Goal: Go to known website: Go to known website

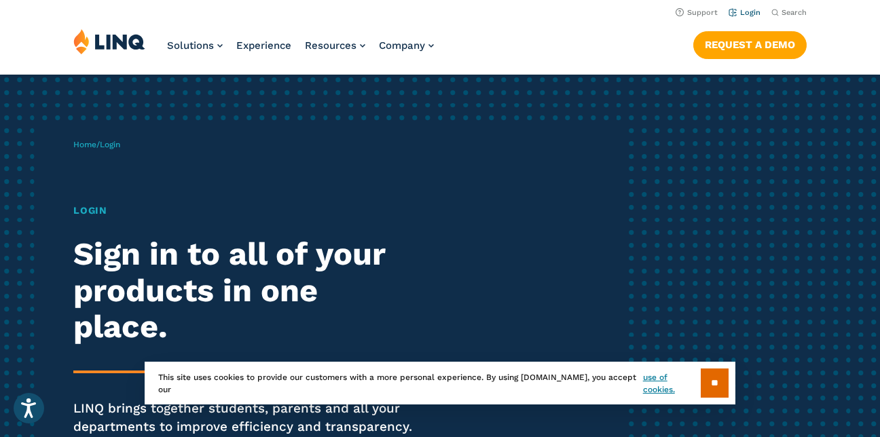
click at [759, 9] on link "Login" at bounding box center [745, 12] width 32 height 9
click at [716, 382] on input "**" at bounding box center [715, 383] width 28 height 29
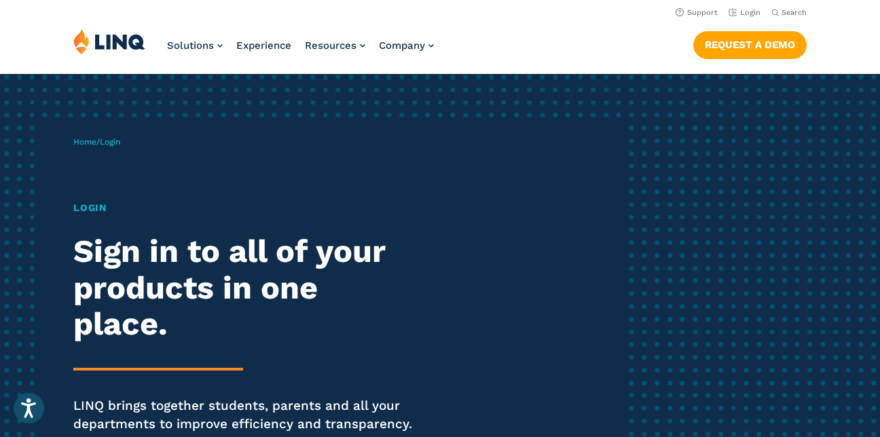
scroll to position [2, 0]
click at [754, 10] on link "Login" at bounding box center [745, 12] width 32 height 9
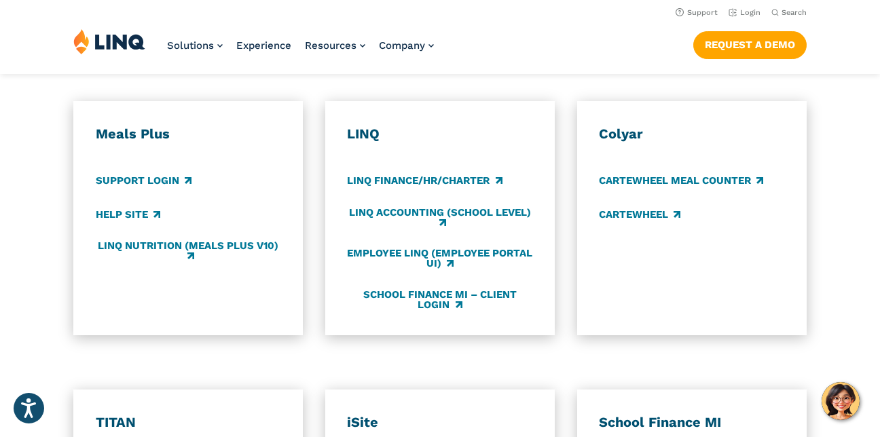
scroll to position [734, 0]
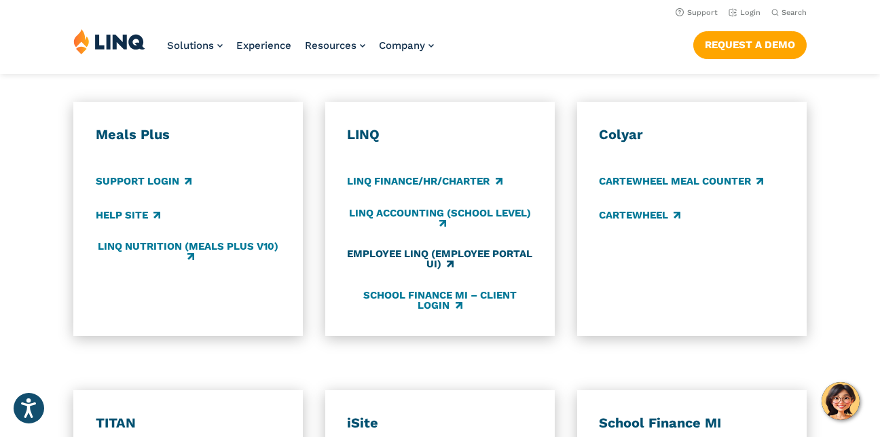
click at [463, 268] on link "Employee LINQ (Employee Portal UI)" at bounding box center [439, 260] width 185 height 22
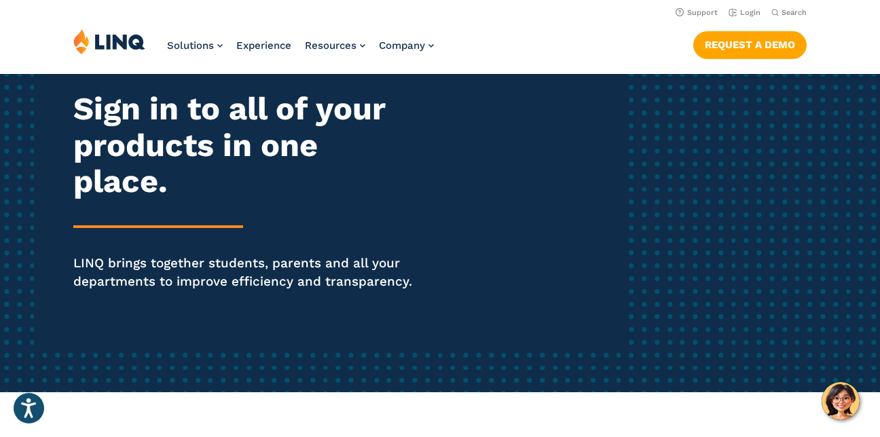
scroll to position [145, 0]
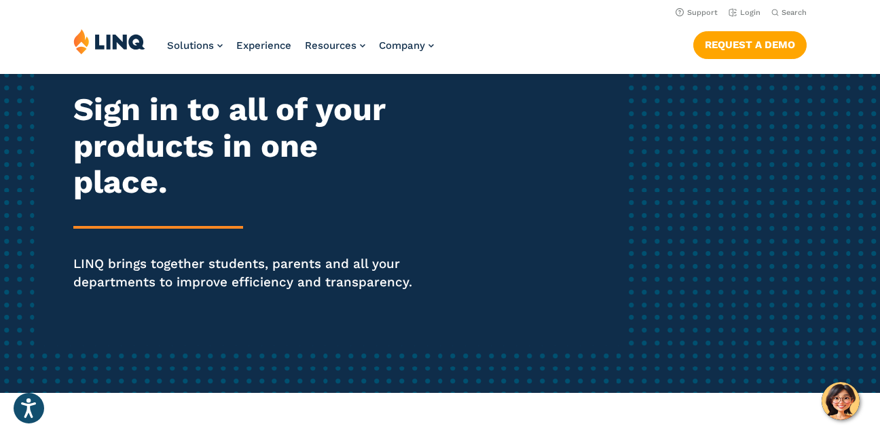
click at [123, 34] on img at bounding box center [109, 42] width 72 height 26
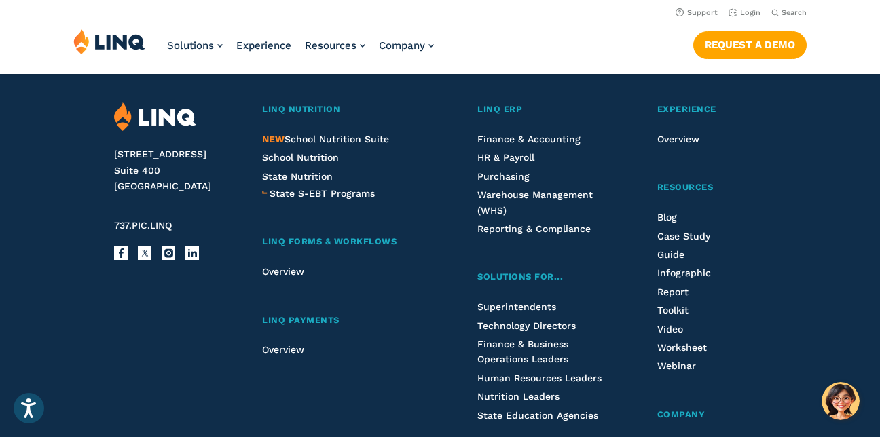
click at [339, 315] on div "LINQ Nutrition NEW School Nutrition Suite School Nutrition State Nutrition Stat…" at bounding box center [345, 350] width 167 height 495
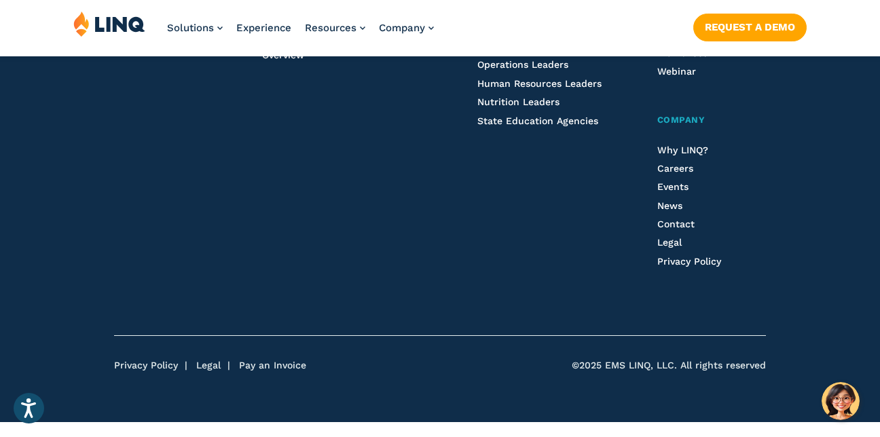
scroll to position [3671, 0]
